Goal: Task Accomplishment & Management: Use online tool/utility

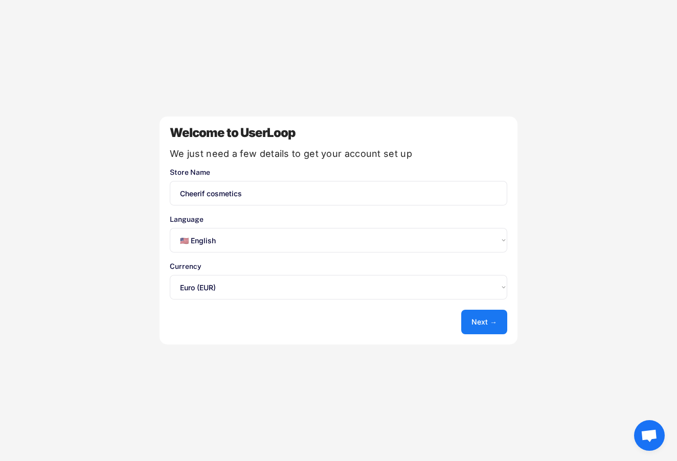
select select ""en""
select select ""1348695171700984260__LOOKUP__1635527639173x833446490375085600""
select select ""fr""
click at [487, 326] on button "Next →" at bounding box center [484, 322] width 46 height 25
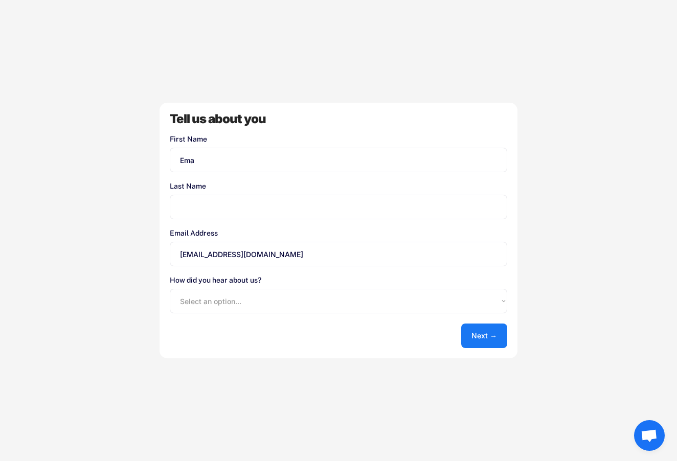
type input "Ema"
type input "Cherif"
select select ""google""
click at [472, 344] on button "Next →" at bounding box center [484, 336] width 46 height 25
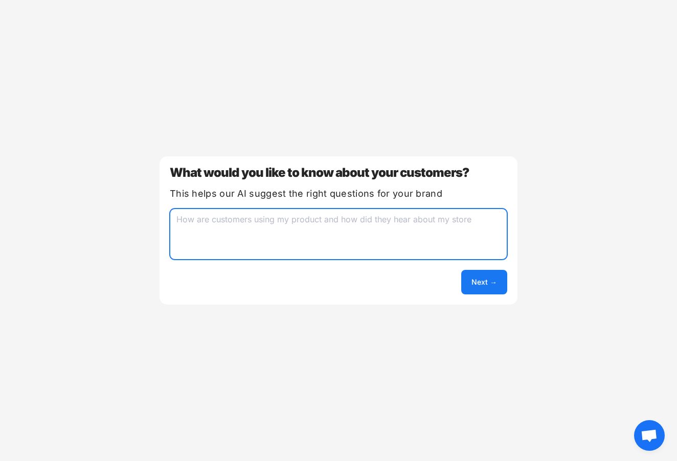
click at [343, 231] on textarea at bounding box center [339, 234] width 338 height 51
type textarea "what will make them return to our website"
click at [487, 281] on button "Next →" at bounding box center [484, 282] width 46 height 25
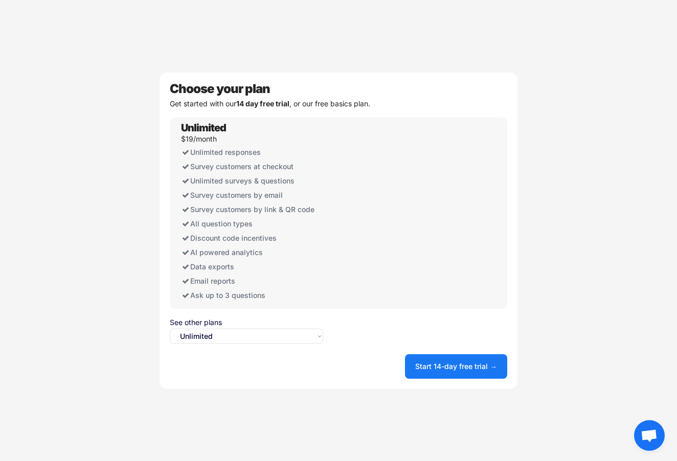
select select ""free0""
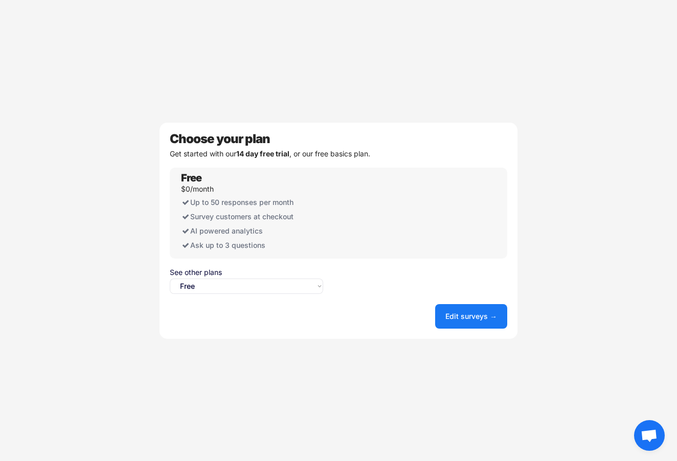
click at [479, 311] on button "Edit surveys →" at bounding box center [471, 316] width 72 height 25
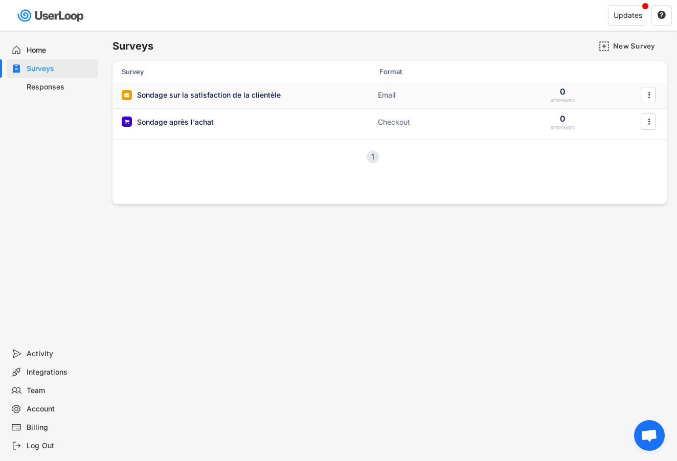
click at [324, 96] on div "Sondage sur la satisfaction de la clientèle" at bounding box center [224, 95] width 205 height 10
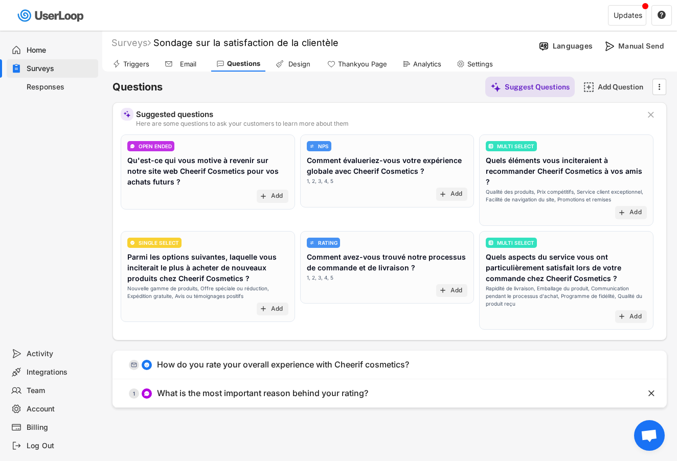
scroll to position [1, 0]
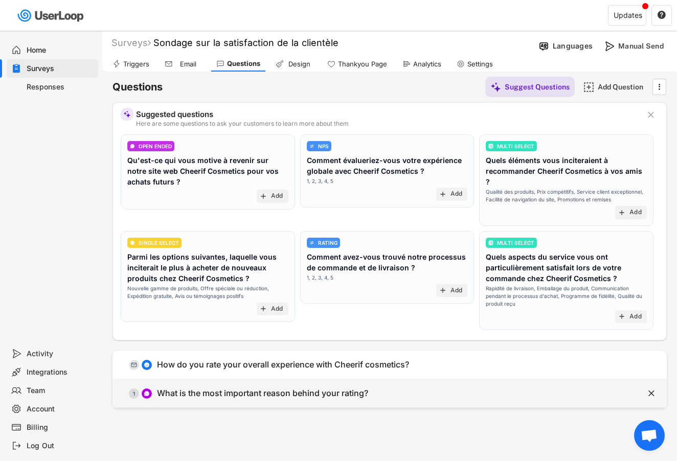
click at [336, 388] on div "What is the most important reason behind your rating?" at bounding box center [262, 393] width 211 height 11
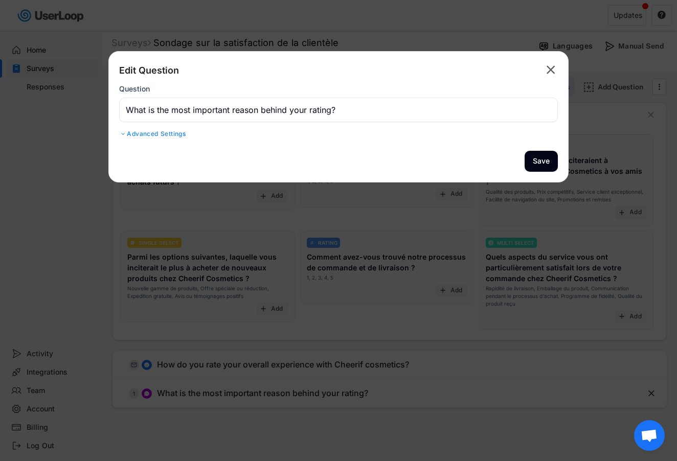
click at [556, 69] on icon "" at bounding box center [551, 70] width 14 height 16
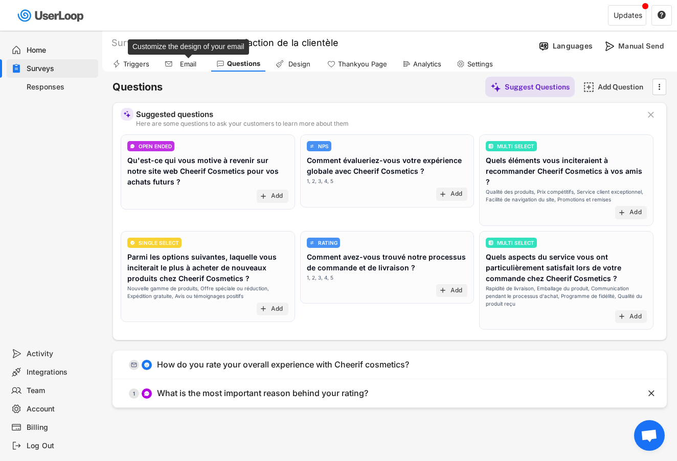
click at [192, 68] on div "Email" at bounding box center [188, 64] width 26 height 9
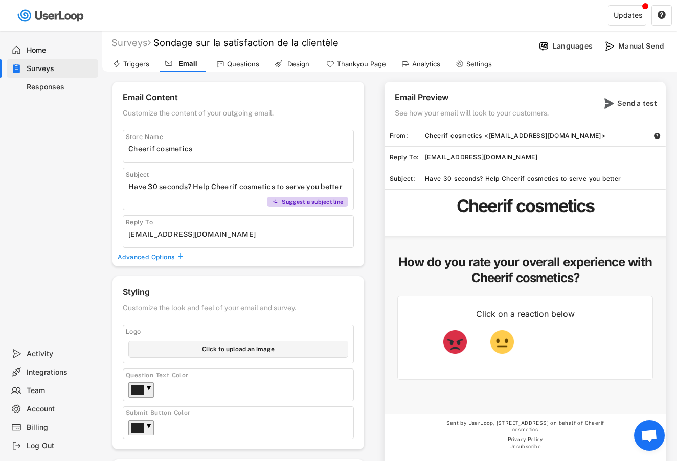
click at [245, 64] on div "Questions" at bounding box center [243, 64] width 32 height 9
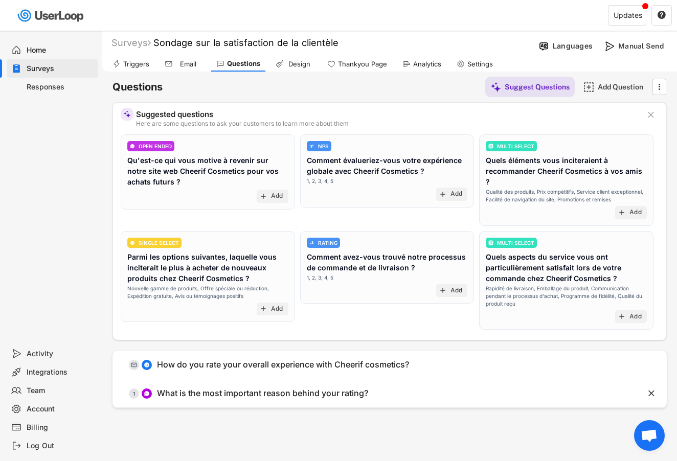
click at [186, 70] on div "Email" at bounding box center [183, 63] width 47 height 15
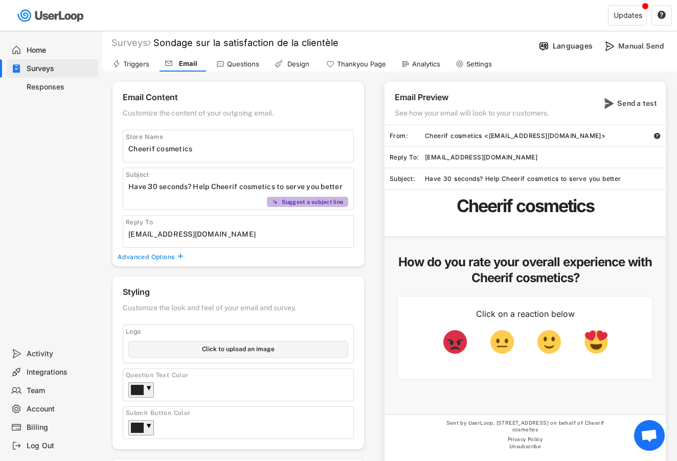
click at [341, 201] on div "Suggest a subject line" at bounding box center [313, 201] width 62 height 7
type input "Partagez votre expérience avec Cheerif cosmetics et gagnez! 🌟"
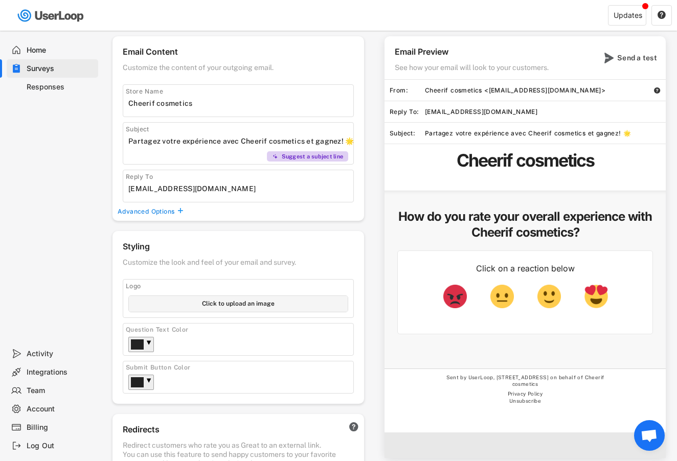
scroll to position [56, 0]
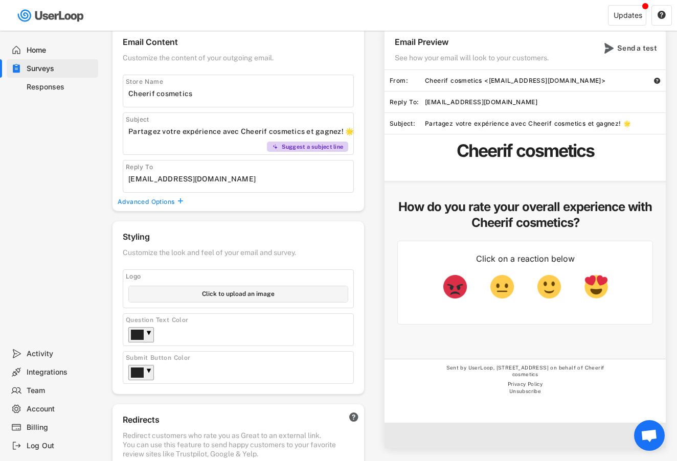
click at [212, 296] on input "file" at bounding box center [238, 294] width 219 height 16
type input "C:\fakepath\logo final.png"
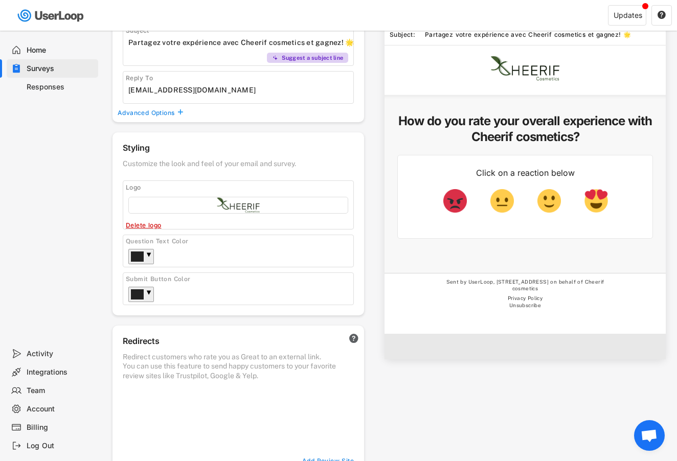
scroll to position [147, 0]
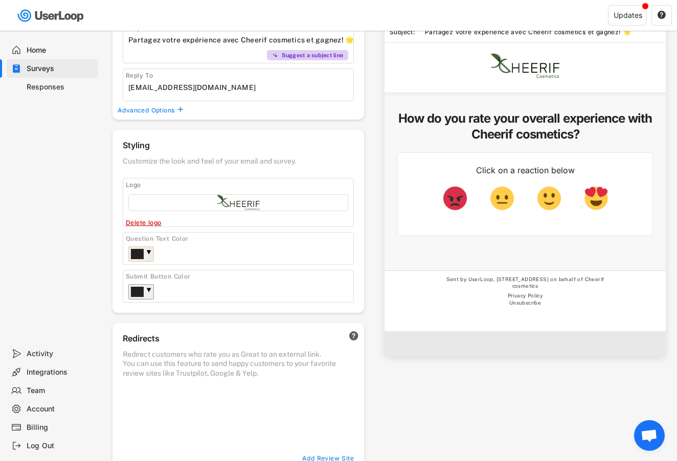
click at [147, 246] on div "▼" at bounding box center [141, 253] width 26 height 15
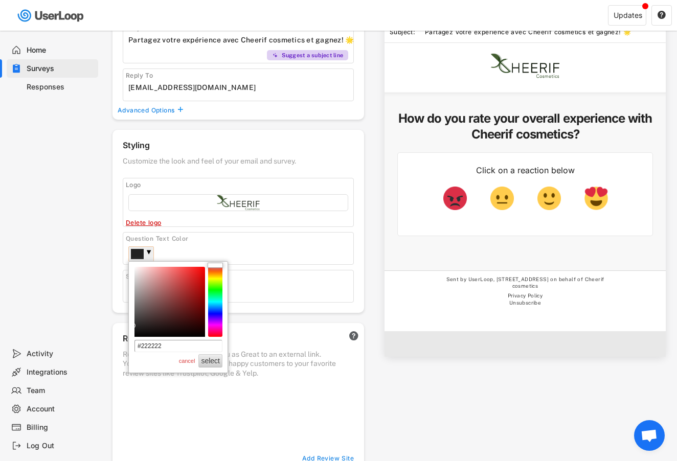
click at [264, 262] on div "Question Text Color ▼" at bounding box center [238, 248] width 231 height 33
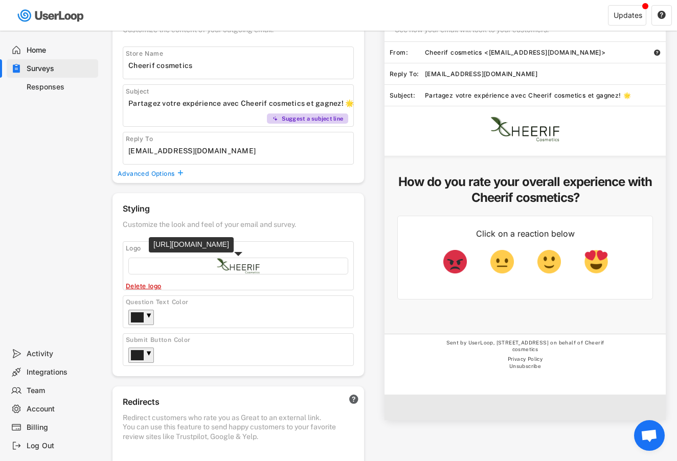
scroll to position [87, 0]
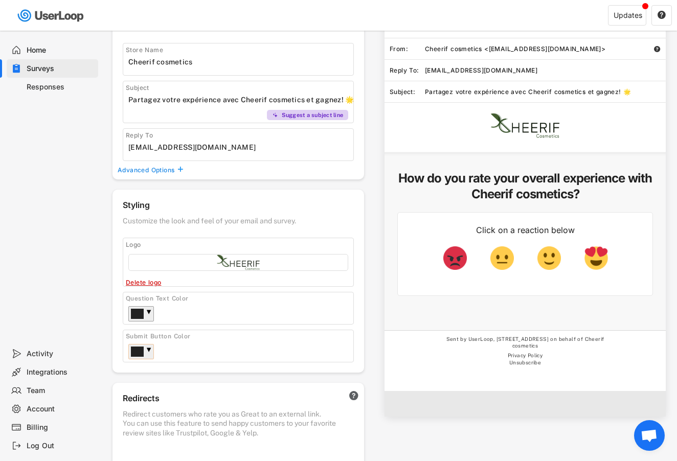
click at [143, 345] on div "▼" at bounding box center [141, 351] width 26 height 15
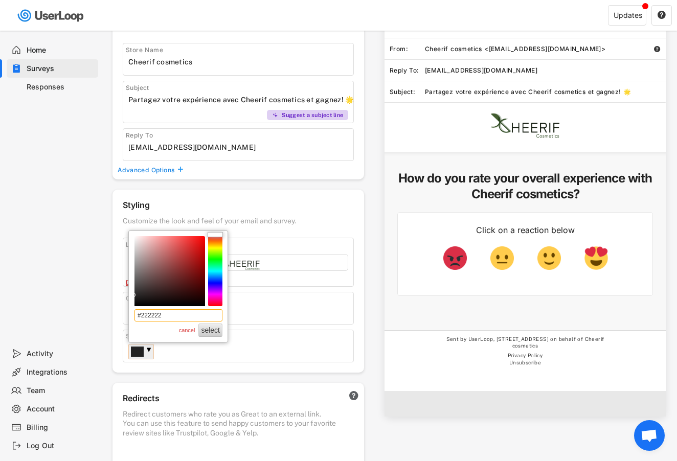
click at [195, 318] on input "#222222" at bounding box center [178, 315] width 88 height 12
type input "#2C4926"
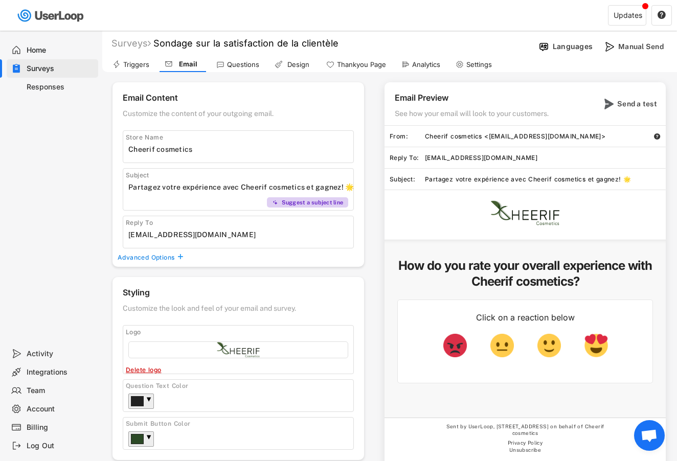
scroll to position [0, 0]
click at [302, 60] on div "Design" at bounding box center [298, 64] width 26 height 9
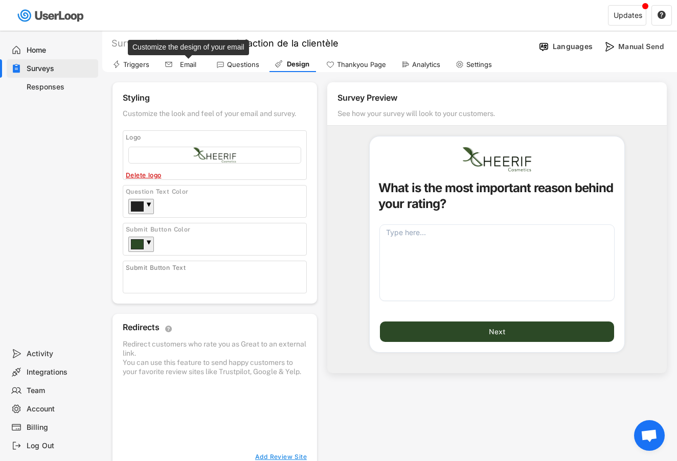
click at [180, 68] on div "Email" at bounding box center [188, 64] width 26 height 9
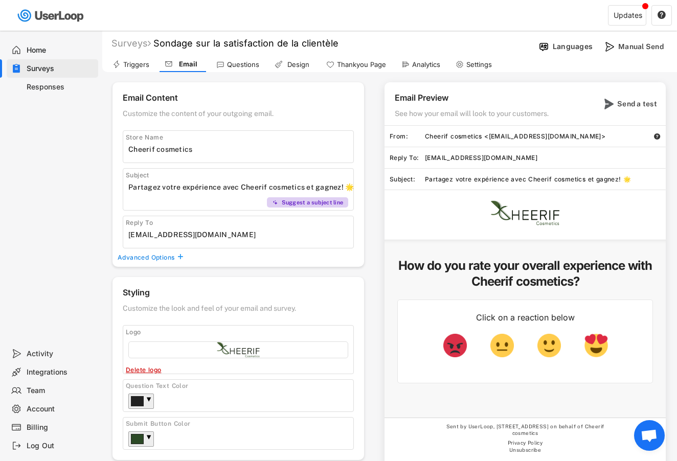
click at [247, 58] on div "Questions" at bounding box center [237, 64] width 53 height 15
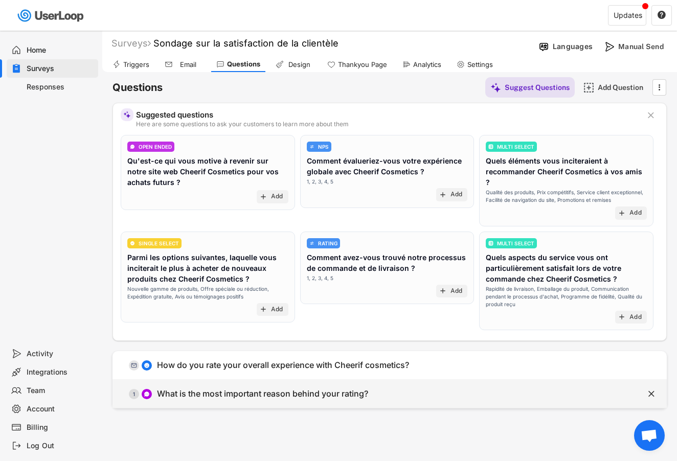
click at [249, 393] on div " 1 What is the most important reason behind your rating?" at bounding box center [364, 394] width 503 height 23
type input "What is the most important reason behind your rating?"
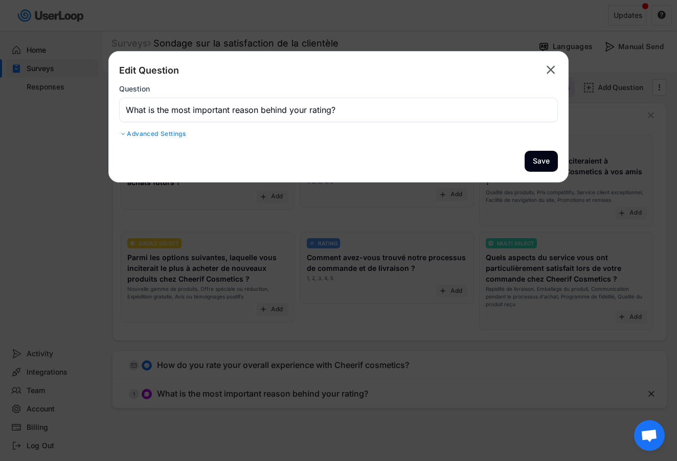
click at [365, 116] on input "input" at bounding box center [338, 110] width 439 height 25
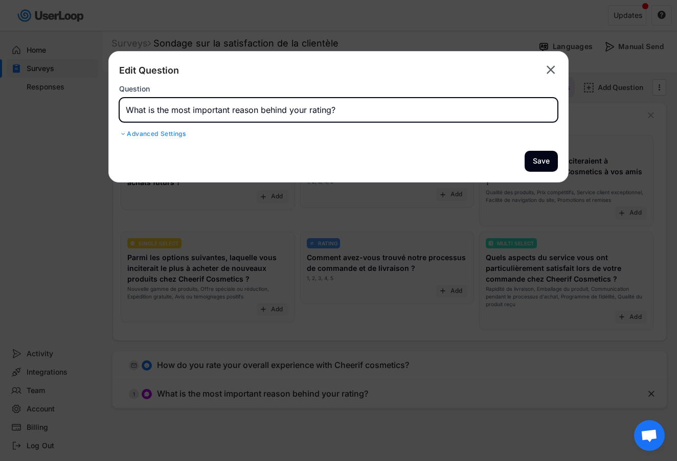
click at [365, 116] on input "input" at bounding box center [338, 110] width 439 height 25
click at [178, 134] on div "Advanced Settings" at bounding box center [338, 134] width 439 height 8
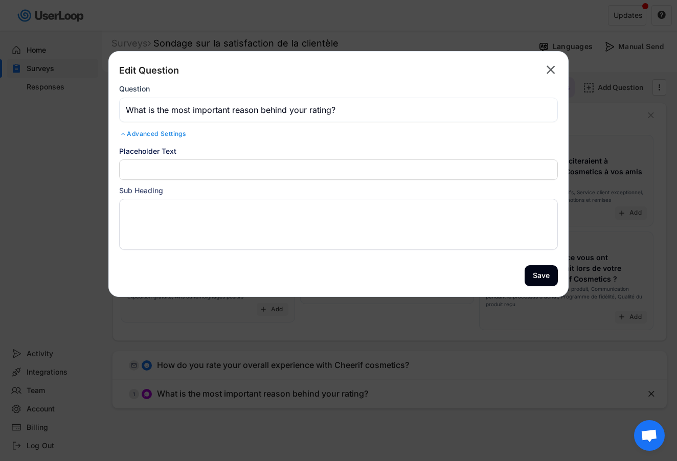
click at [174, 136] on div "Advanced Settings" at bounding box center [338, 134] width 439 height 8
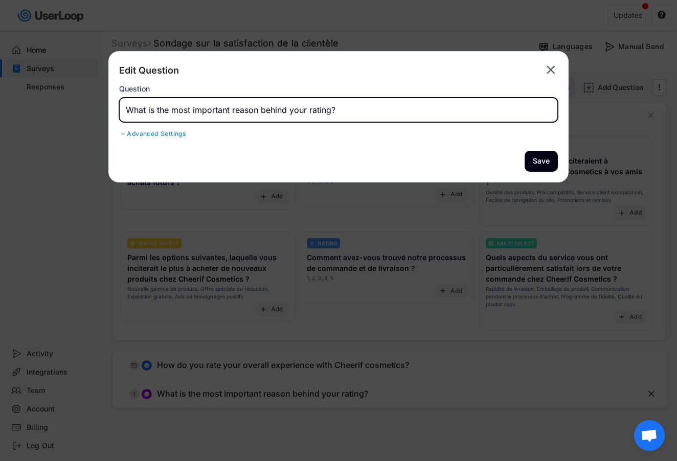
drag, startPoint x: 343, startPoint y: 107, endPoint x: 69, endPoint y: 92, distance: 274.5
click at [69, 92] on body "Surveys New Survey Survey Format Sondage sur la satisfaction de la clientèle Em…" at bounding box center [338, 230] width 677 height 461
